Goal: Task Accomplishment & Management: Manage account settings

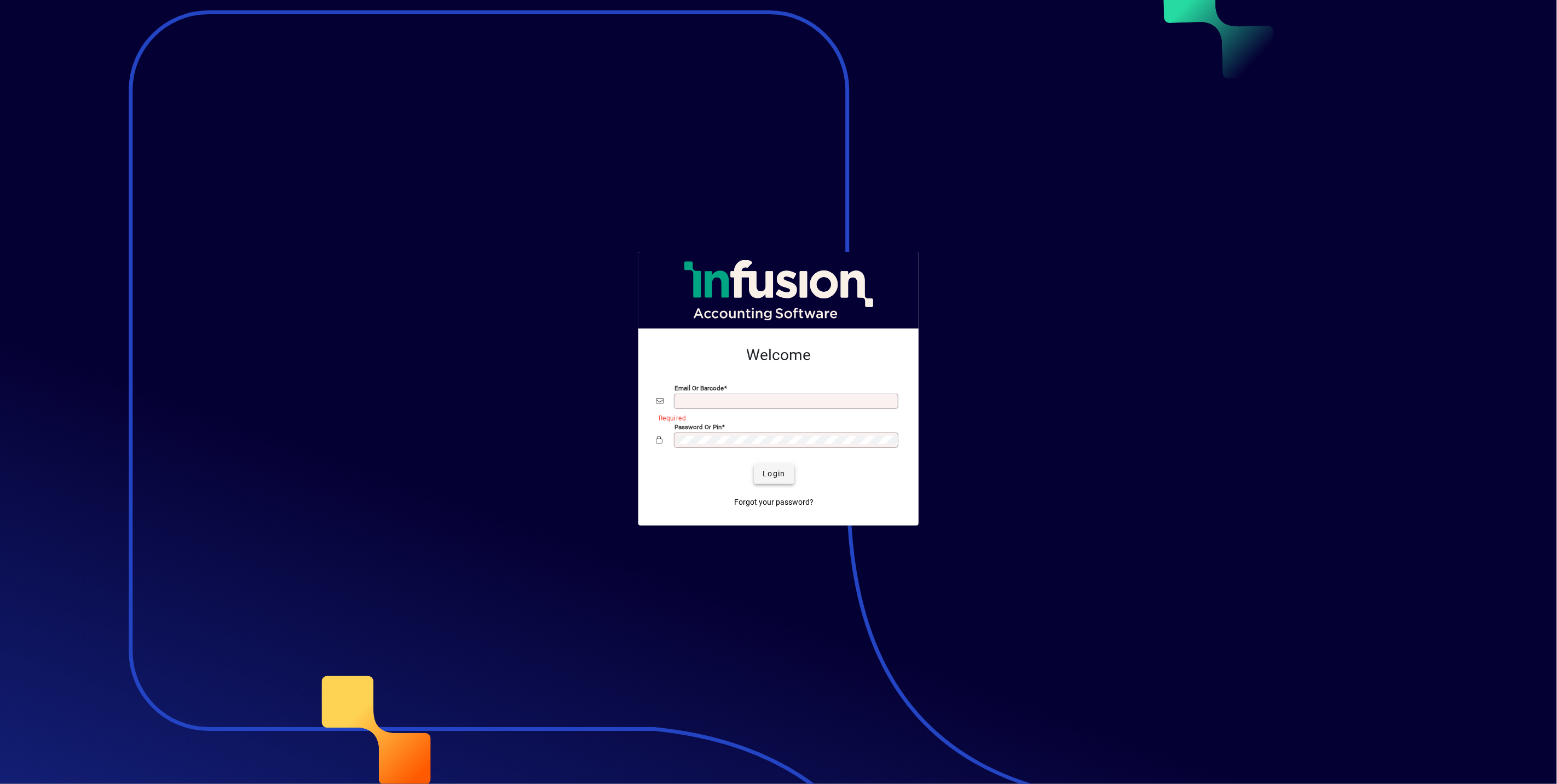
type input "**********"
drag, startPoint x: 769, startPoint y: 480, endPoint x: 768, endPoint y: 487, distance: 7.1
click at [770, 484] on button "Login" at bounding box center [774, 474] width 40 height 20
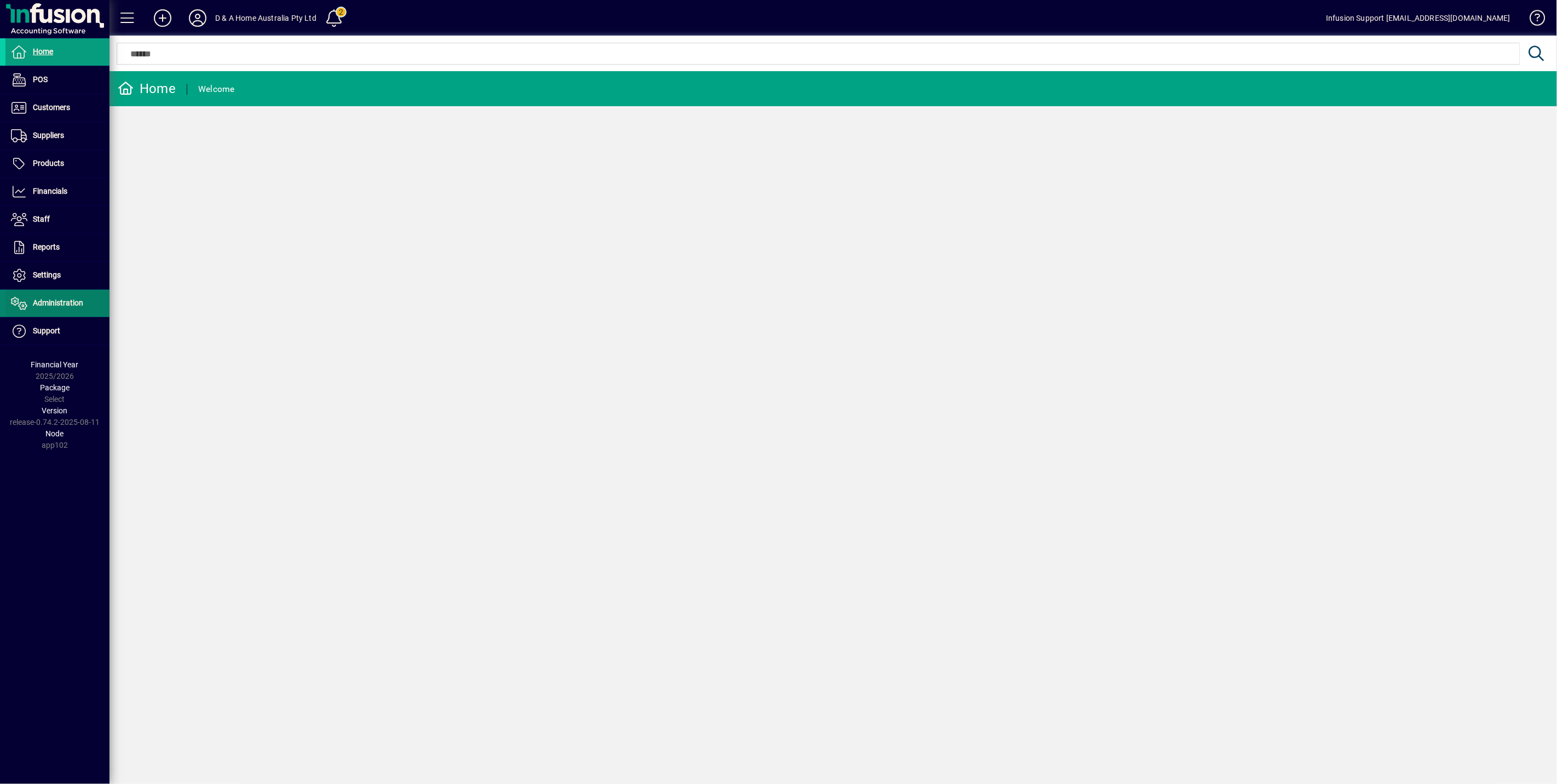
click at [41, 302] on span "Administration" at bounding box center [58, 302] width 51 height 9
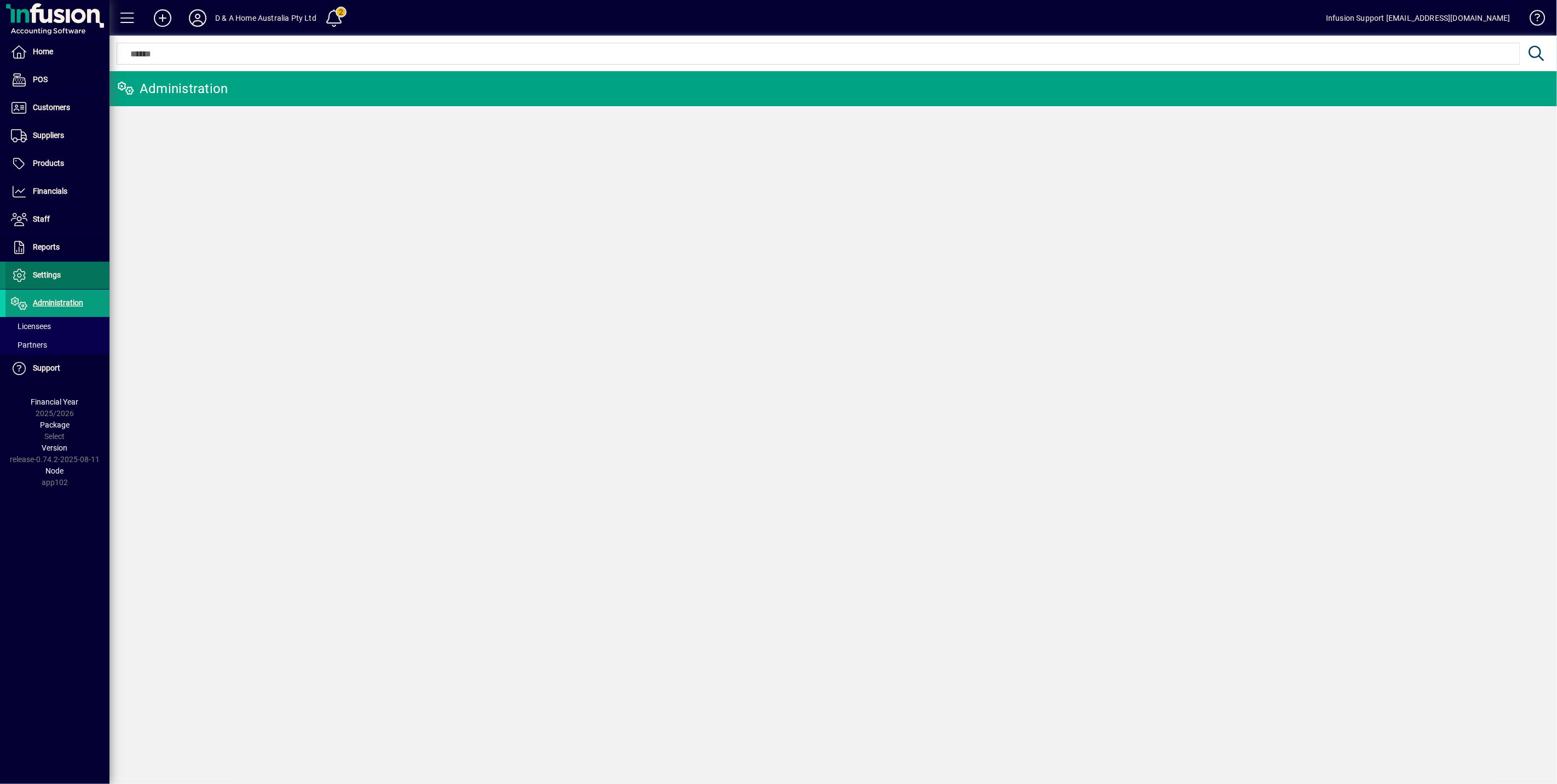
click at [41, 276] on span "Settings" at bounding box center [46, 275] width 28 height 9
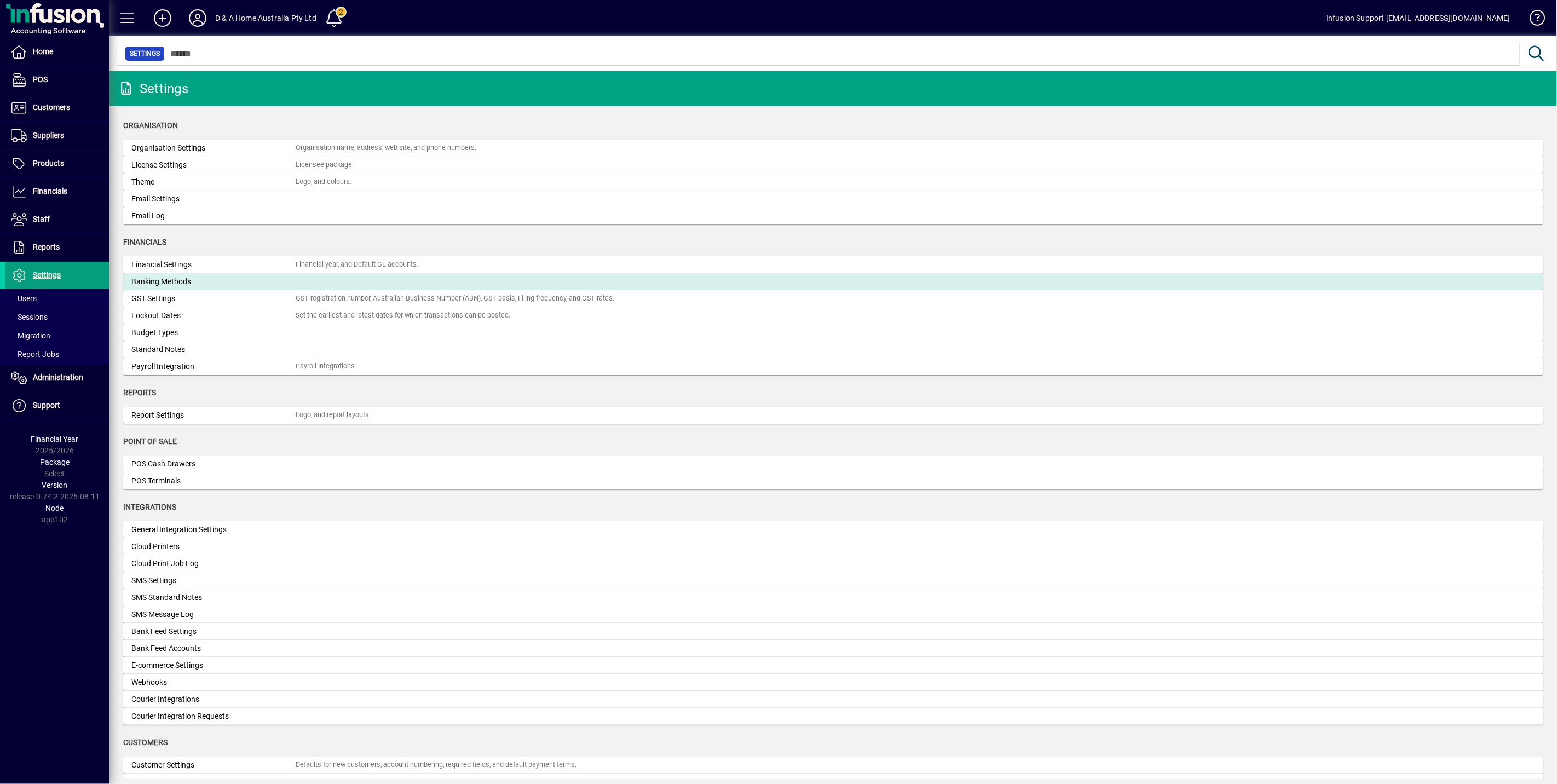
click at [315, 281] on mat-card-content "Banking Methods" at bounding box center [833, 282] width 1403 height 11
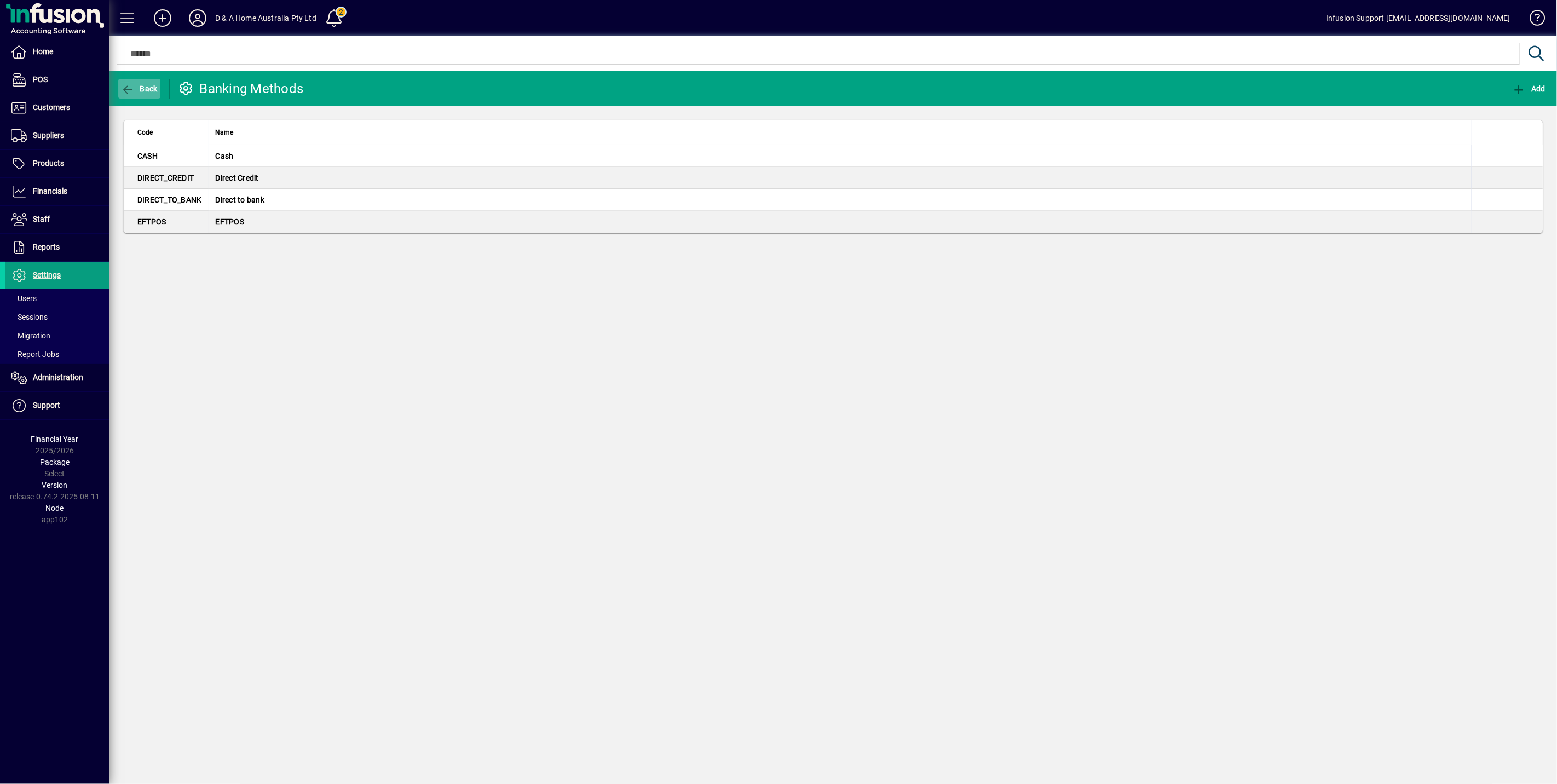
click at [146, 80] on span "button" at bounding box center [139, 88] width 42 height 26
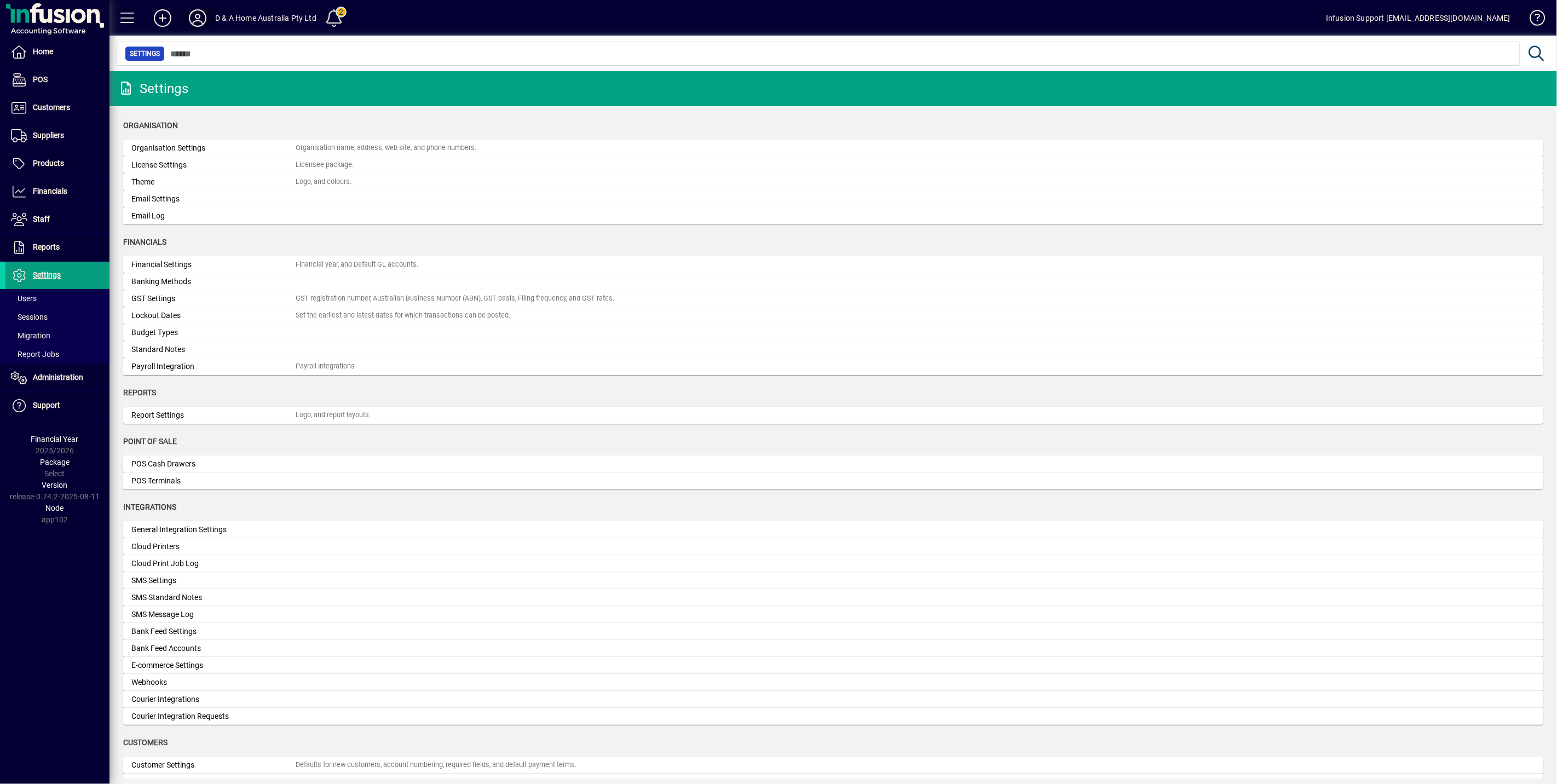
click at [201, 21] on icon at bounding box center [197, 18] width 22 height 18
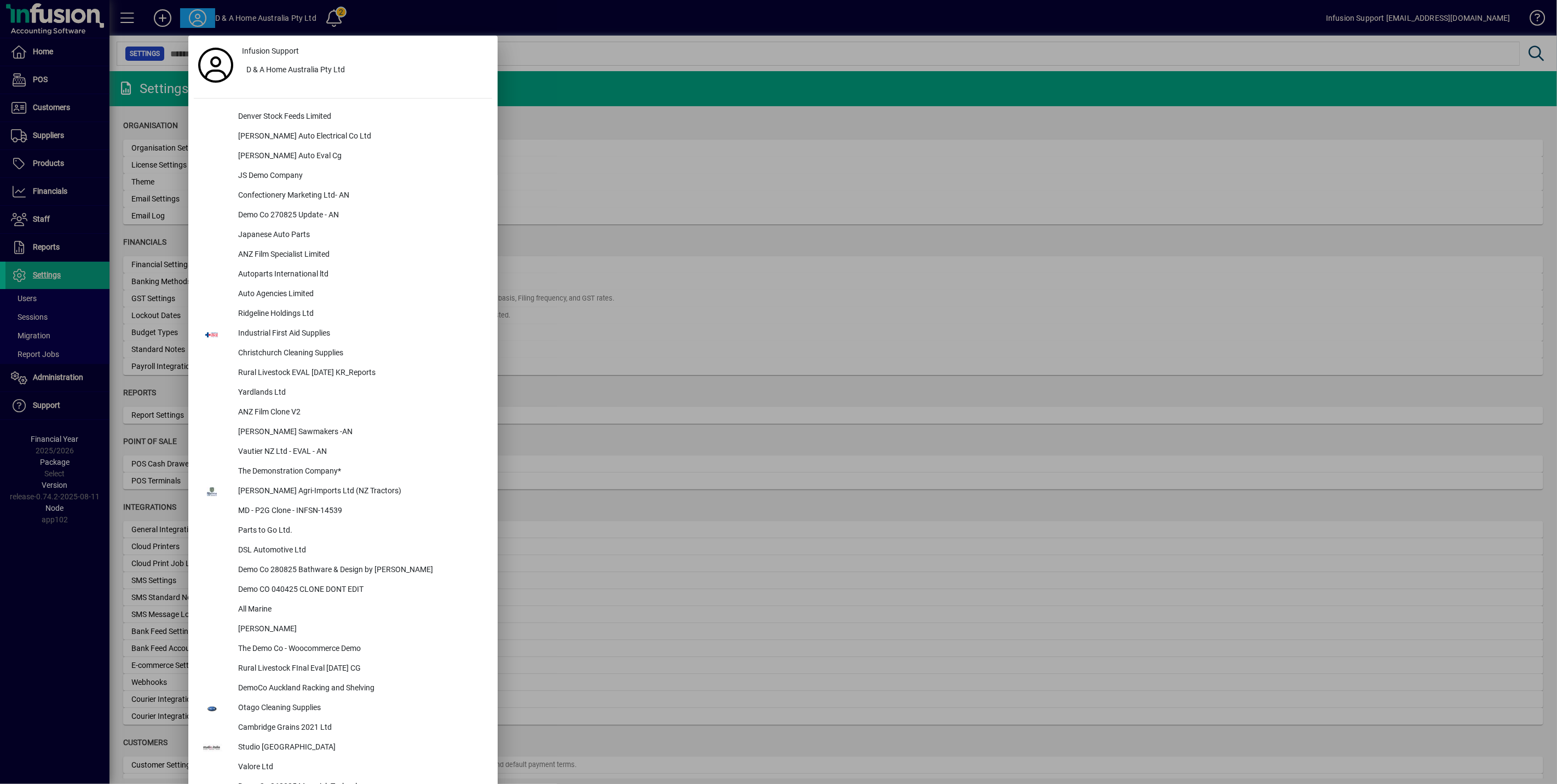
click at [33, 144] on div at bounding box center [778, 392] width 1557 height 784
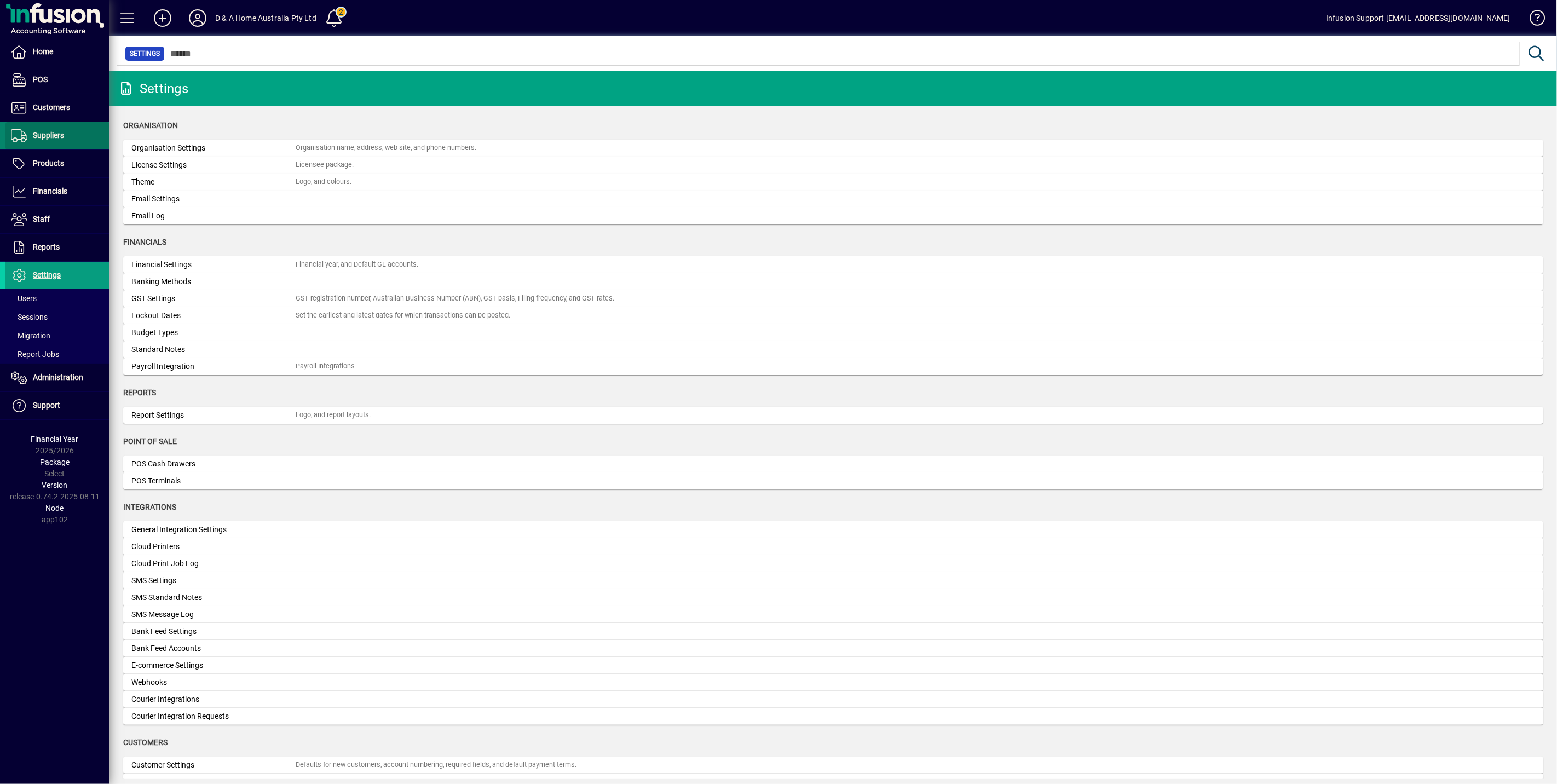
click at [51, 134] on span "Suppliers" at bounding box center [48, 135] width 31 height 9
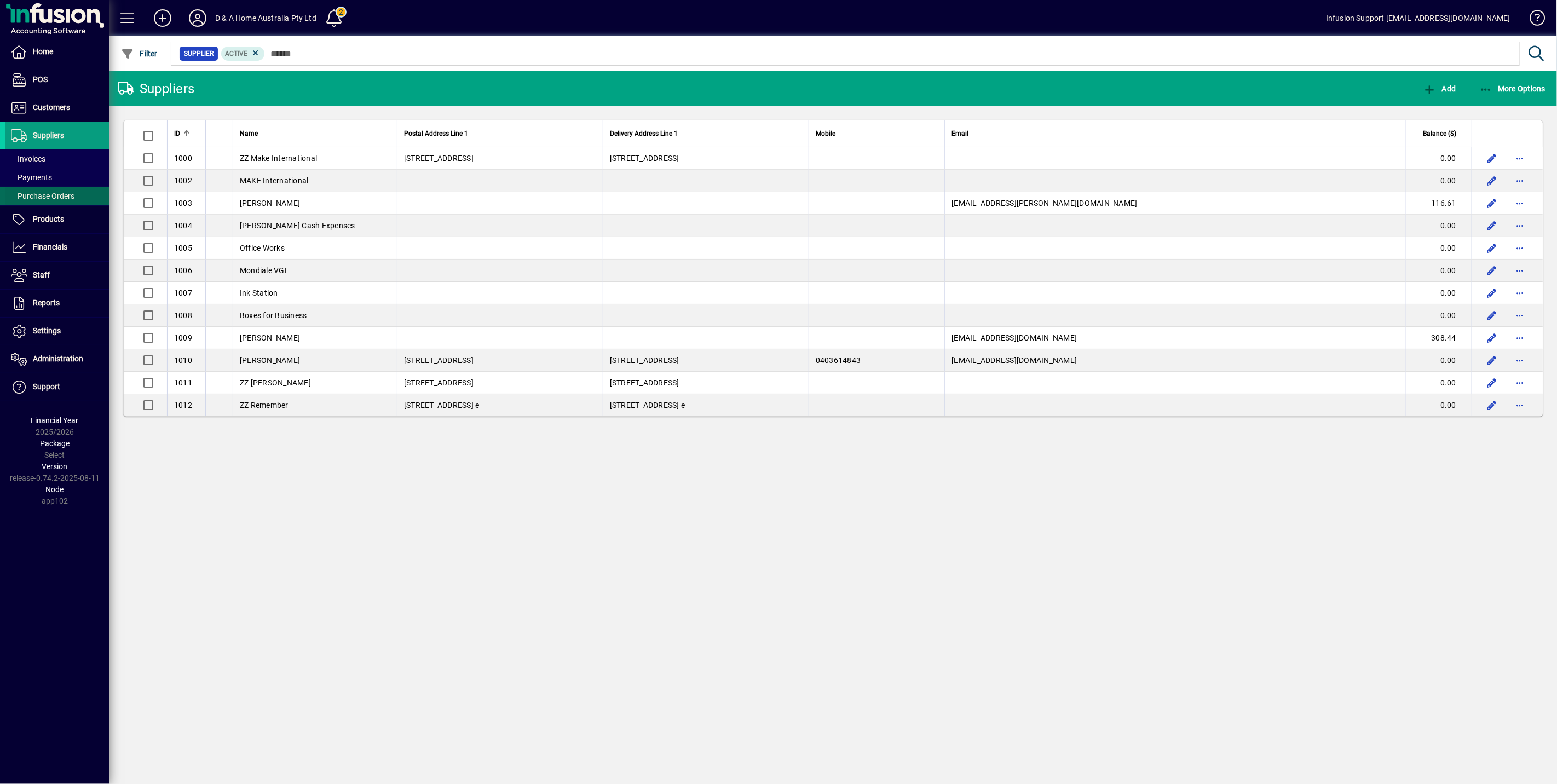
click at [58, 192] on span "Purchase Orders" at bounding box center [42, 196] width 63 height 9
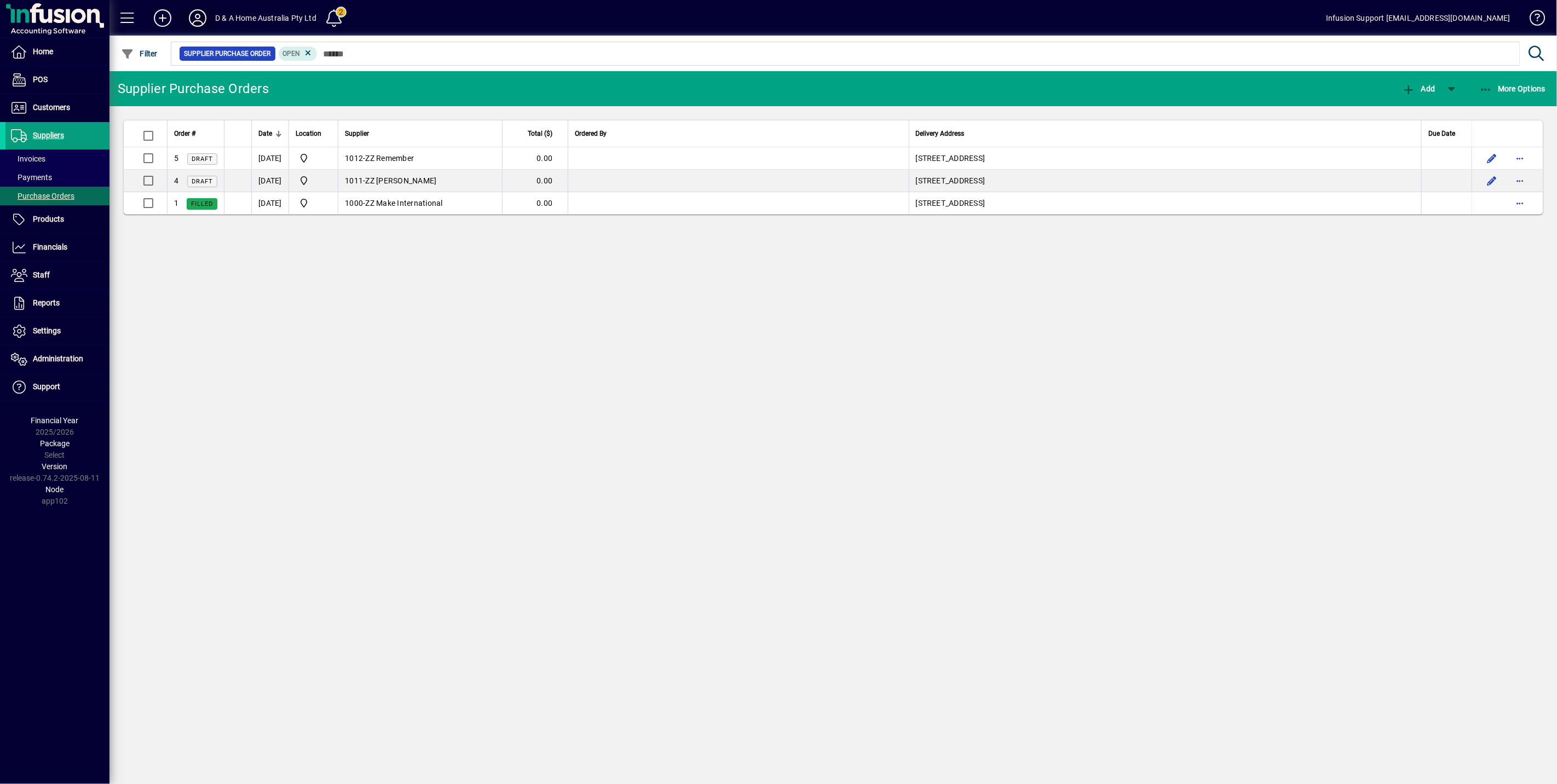
click at [194, 15] on icon at bounding box center [197, 18] width 22 height 18
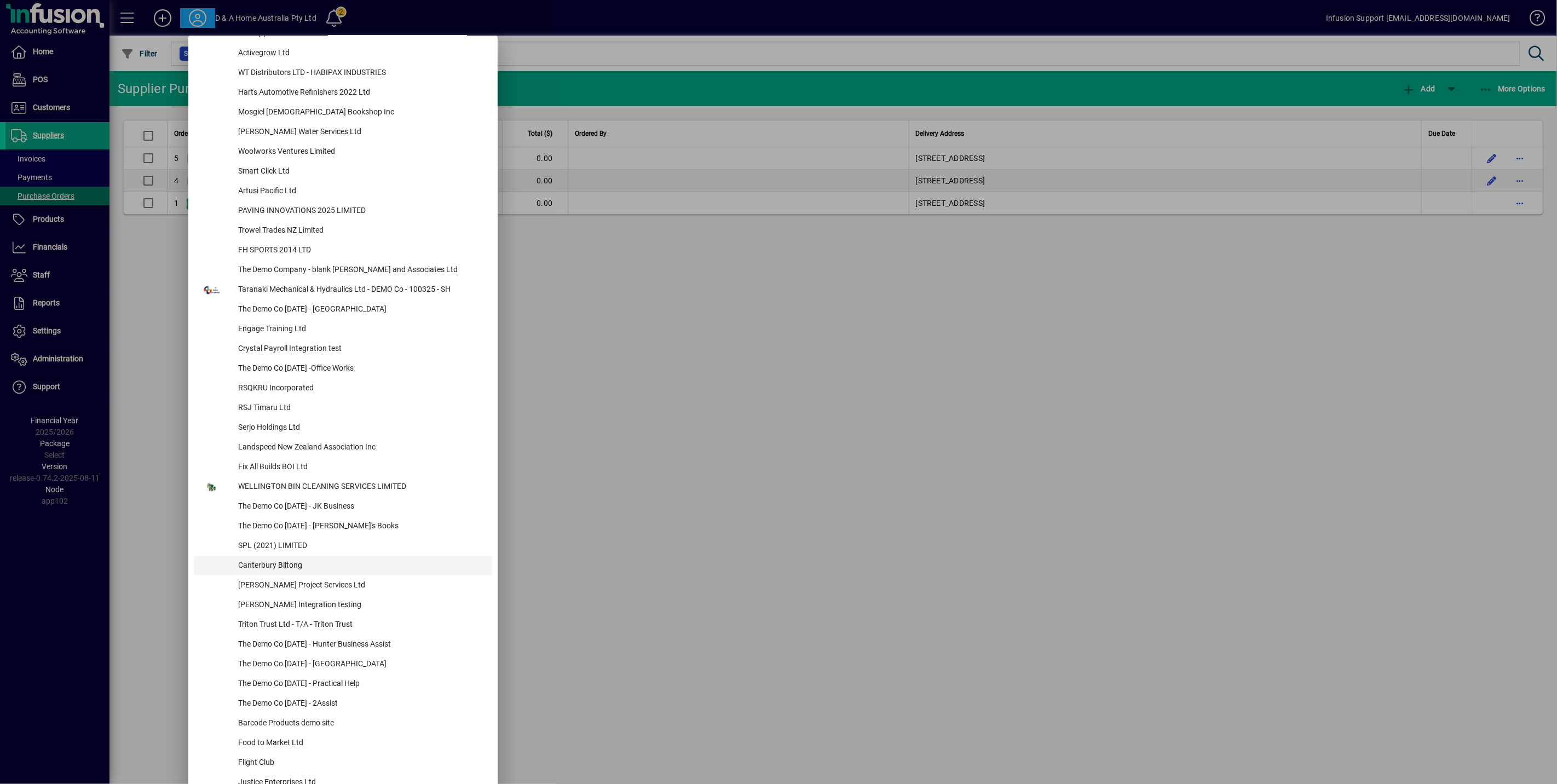
scroll to position [4449, 0]
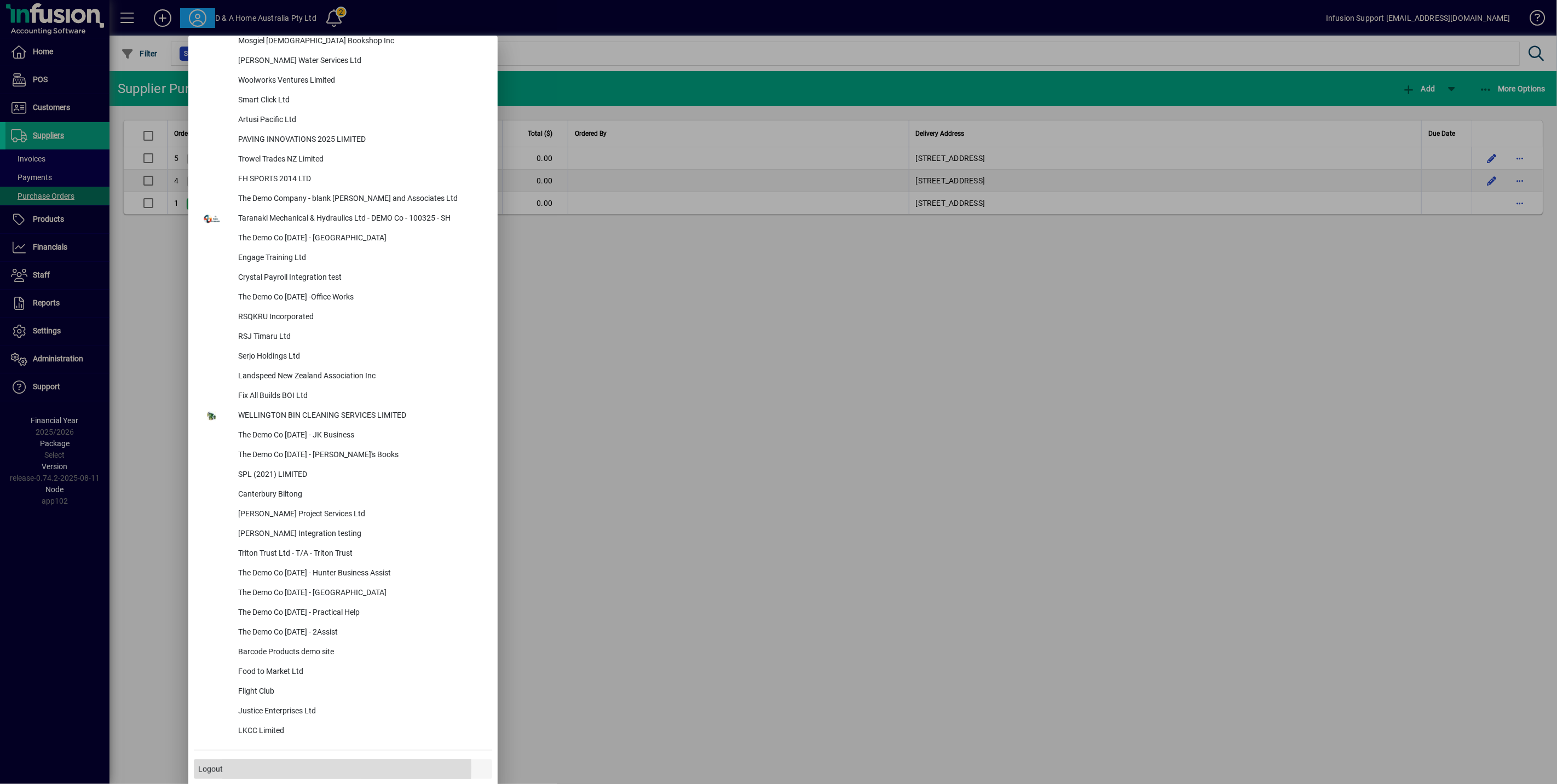
click at [277, 766] on span at bounding box center [342, 768] width 298 height 26
